Goal: Transaction & Acquisition: Book appointment/travel/reservation

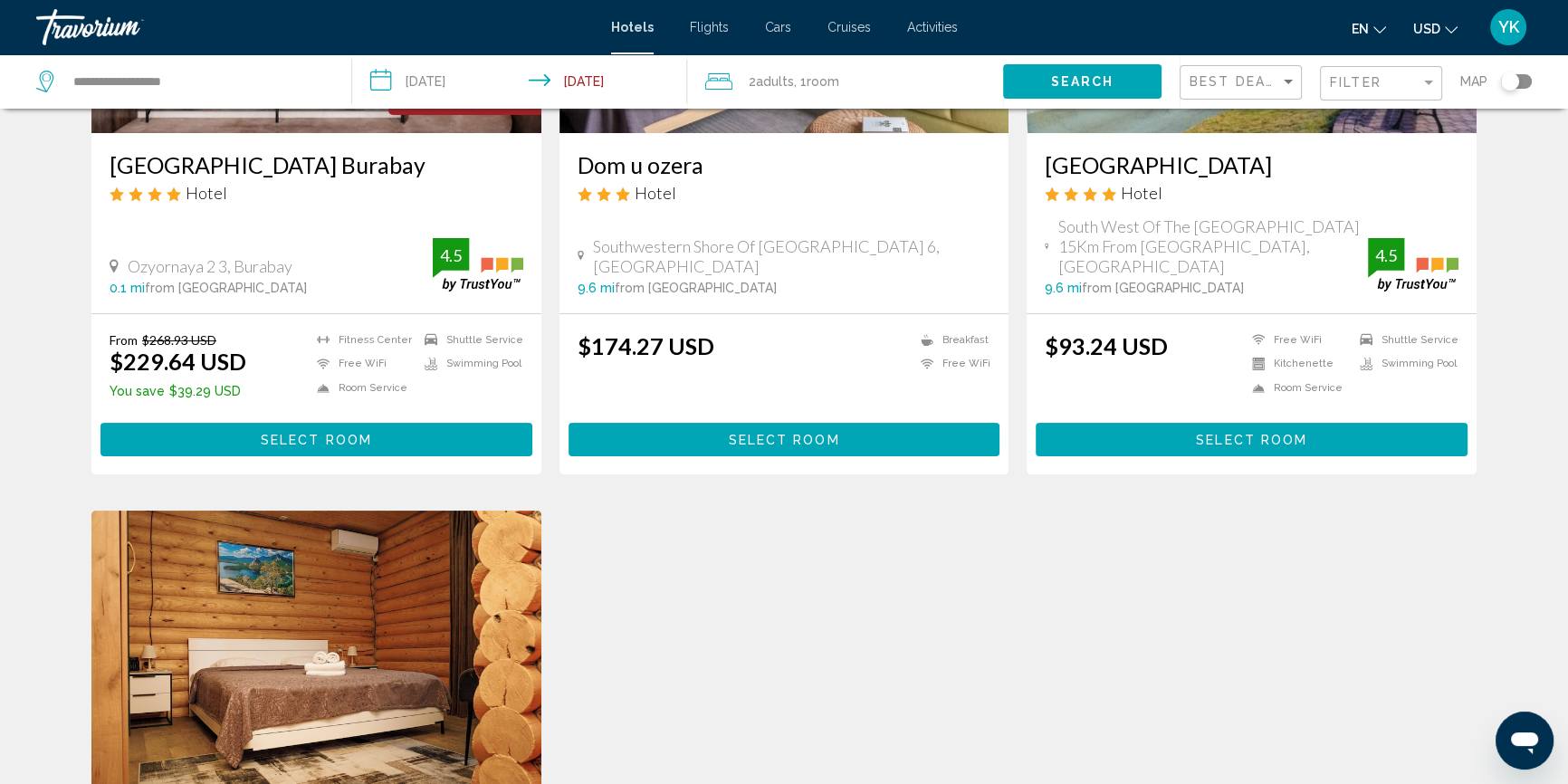
scroll to position [164, 0]
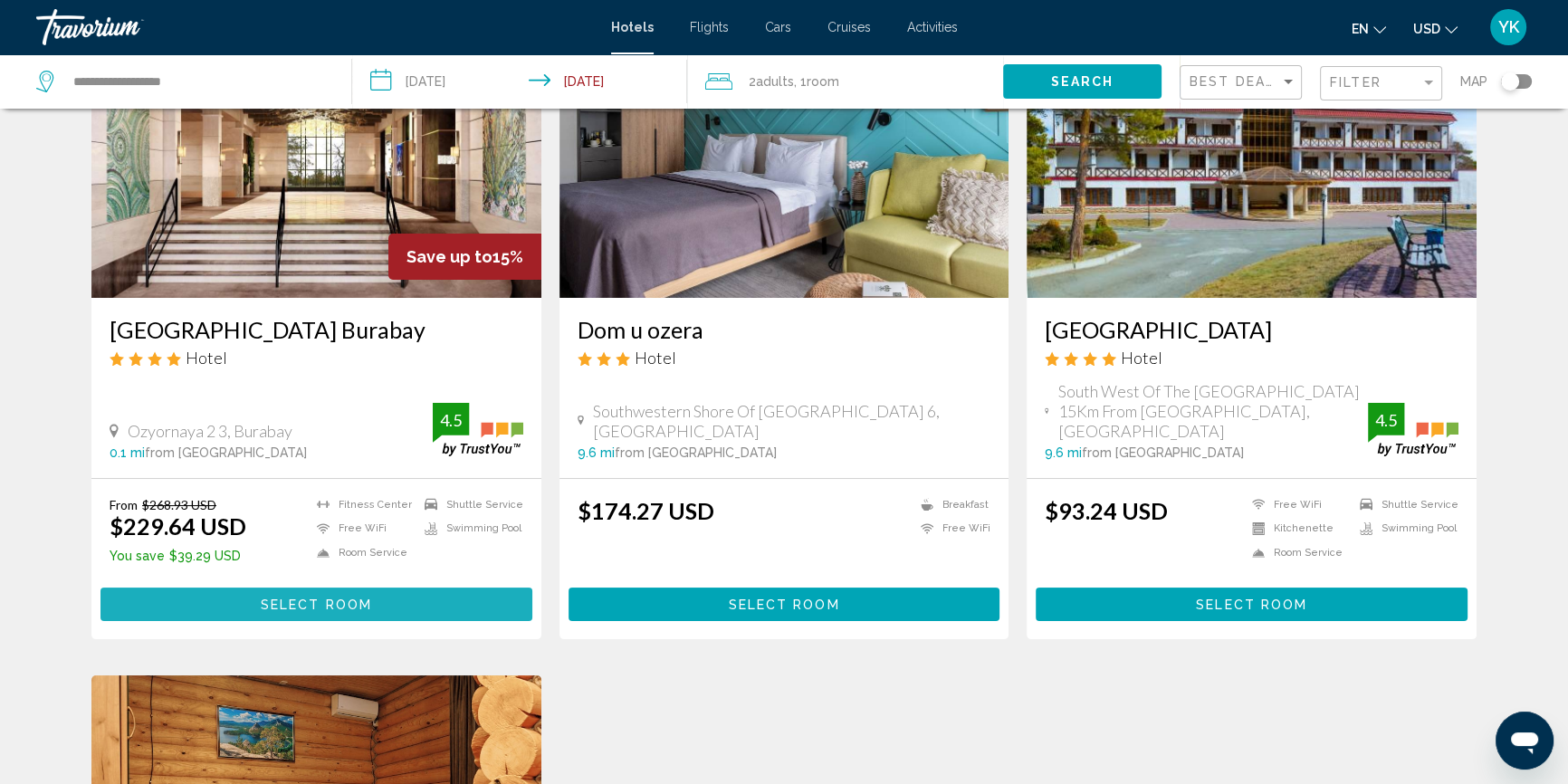
click at [366, 598] on span "Select Room" at bounding box center [316, 605] width 111 height 15
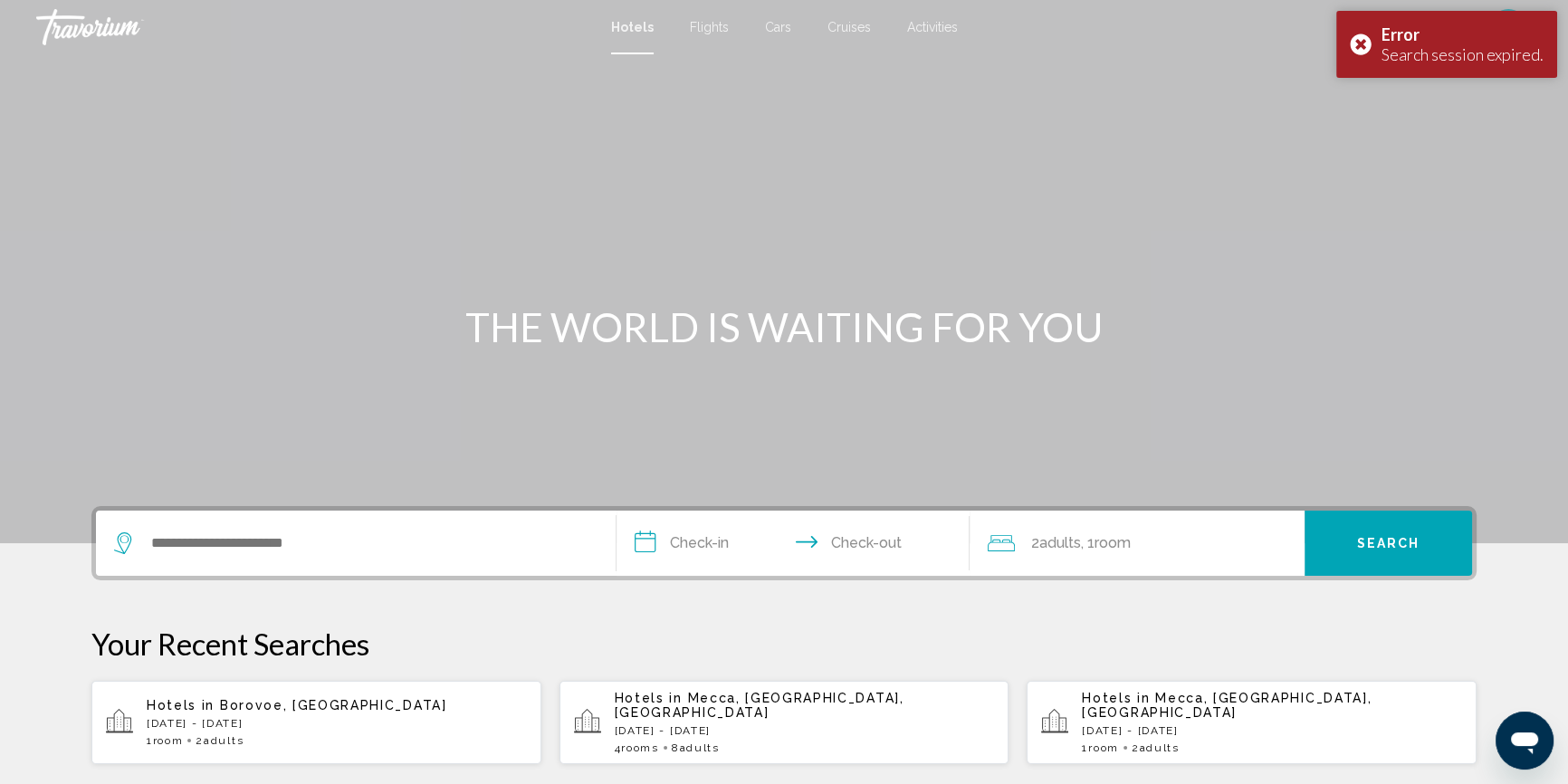
click at [274, 701] on span "Borovoe, [GEOGRAPHIC_DATA]" at bounding box center [333, 705] width 227 height 15
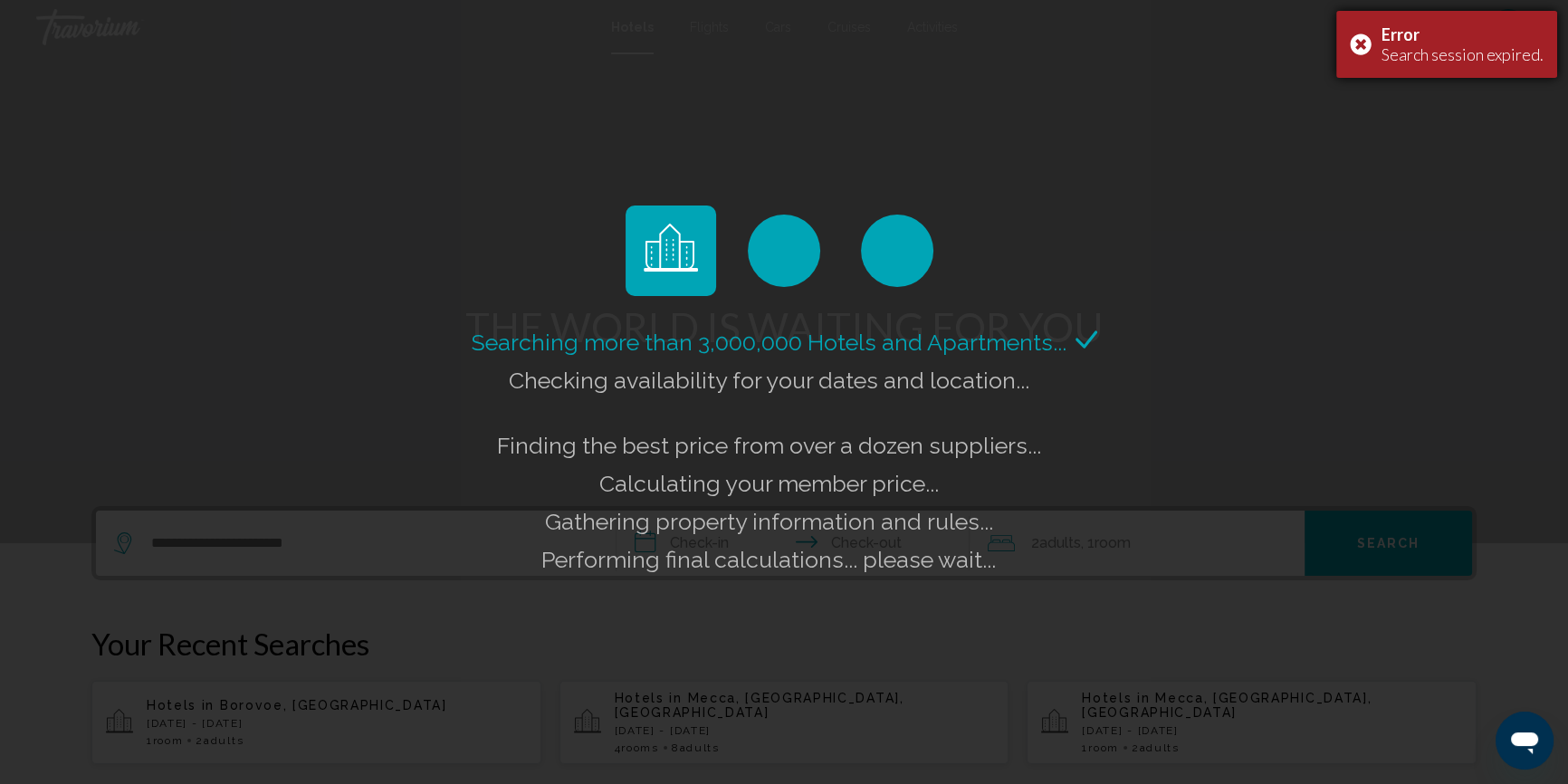
click at [1367, 47] on div "Error Search session expired." at bounding box center [1447, 44] width 221 height 67
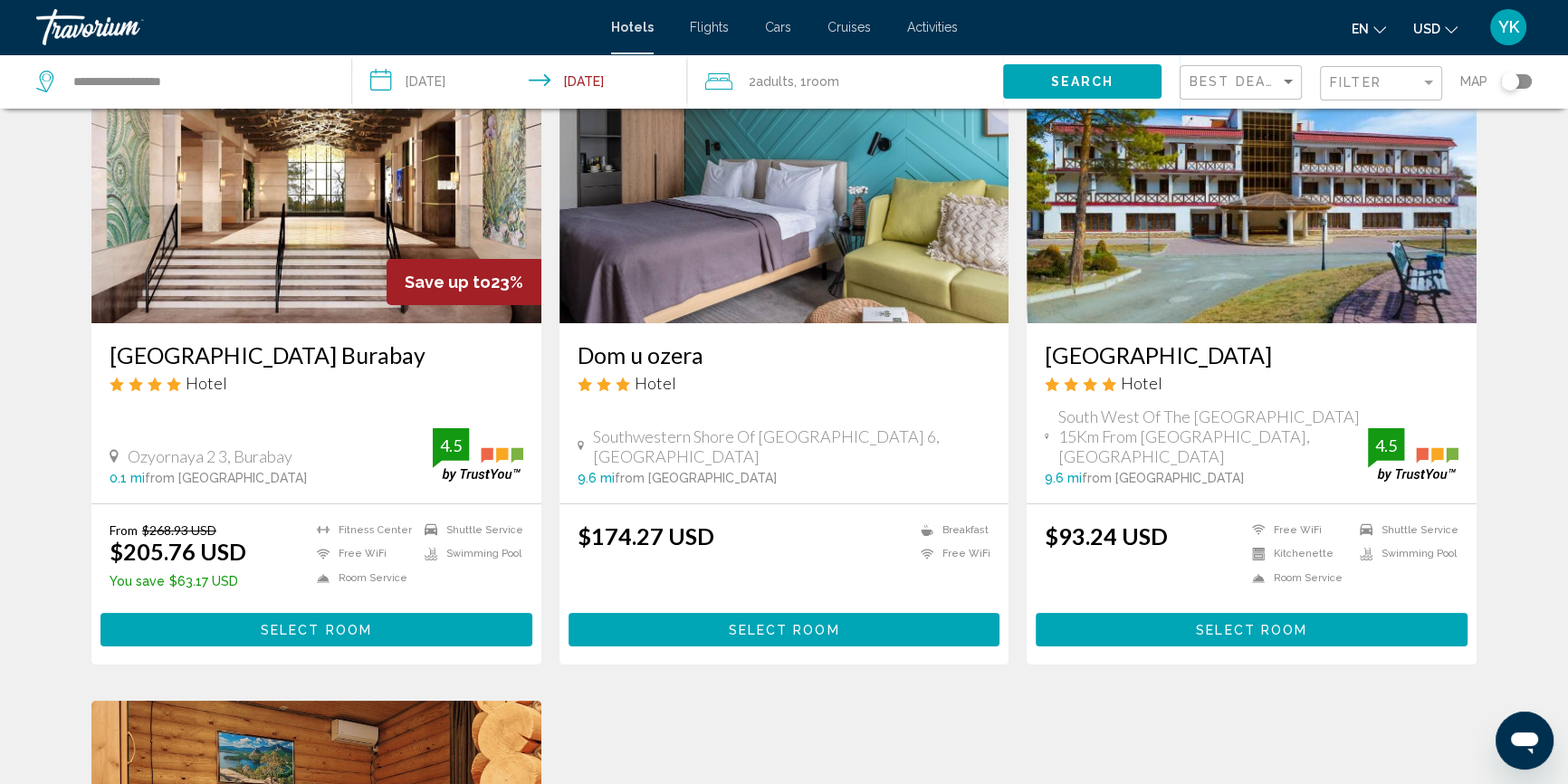
scroll to position [164, 0]
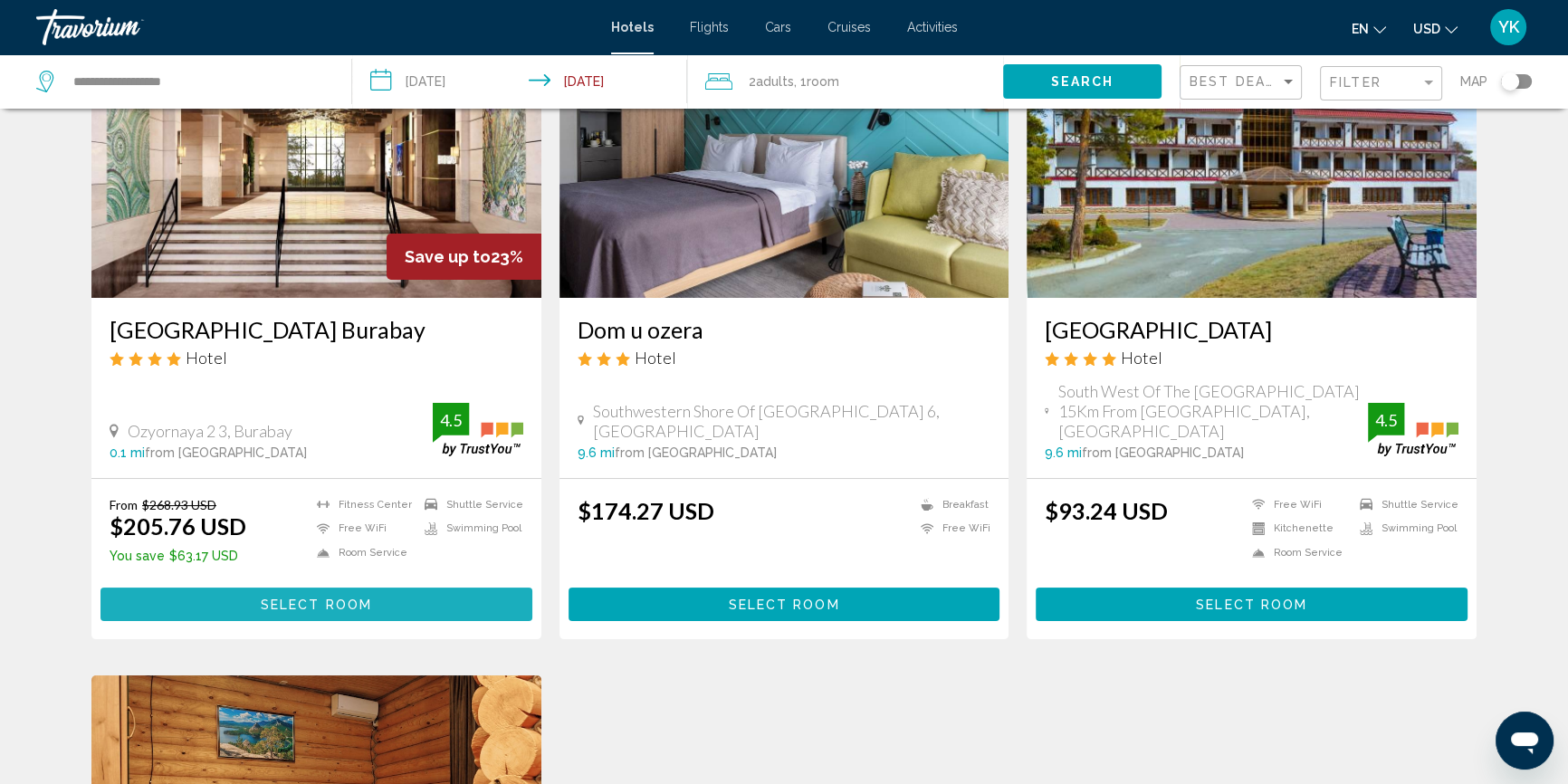
click at [358, 598] on span "Select Room" at bounding box center [316, 605] width 111 height 15
